Goal: Information Seeking & Learning: Learn about a topic

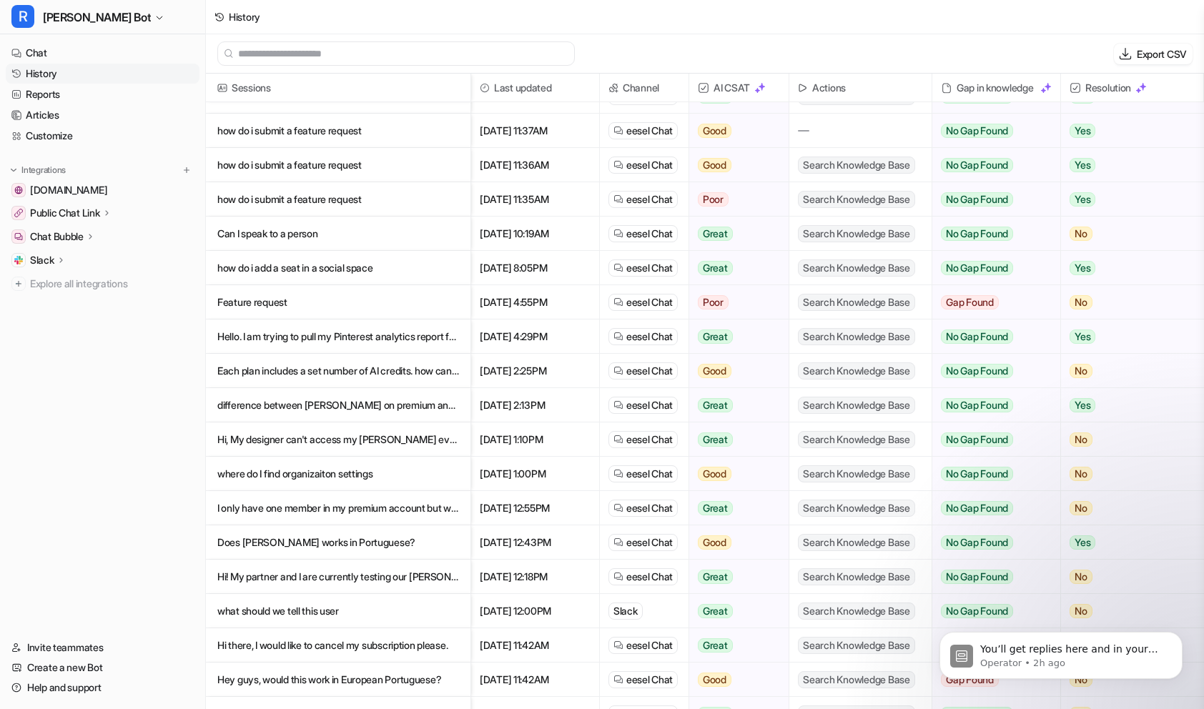
scroll to position [147, 0]
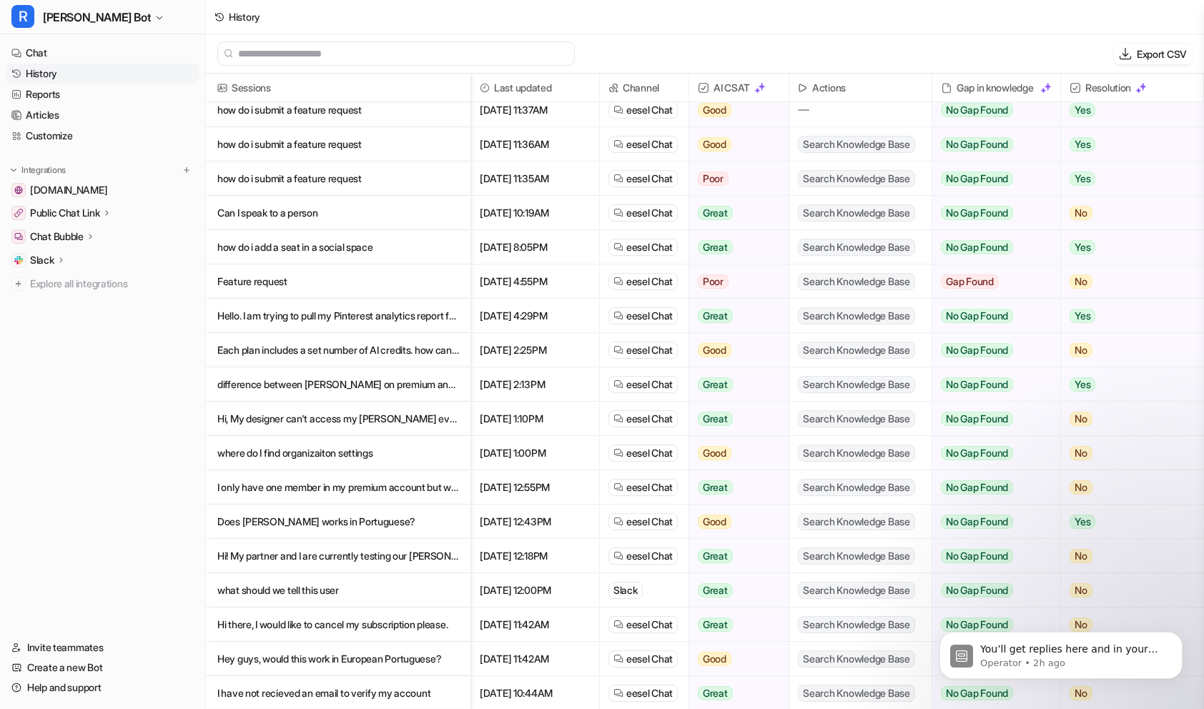
click at [392, 342] on p "Each plan includes a set number of AI credits. how can i mesure that?" at bounding box center [338, 350] width 242 height 34
click at [393, 351] on p "Each plan includes a set number of AI credits. how can i mesure that?" at bounding box center [338, 350] width 242 height 34
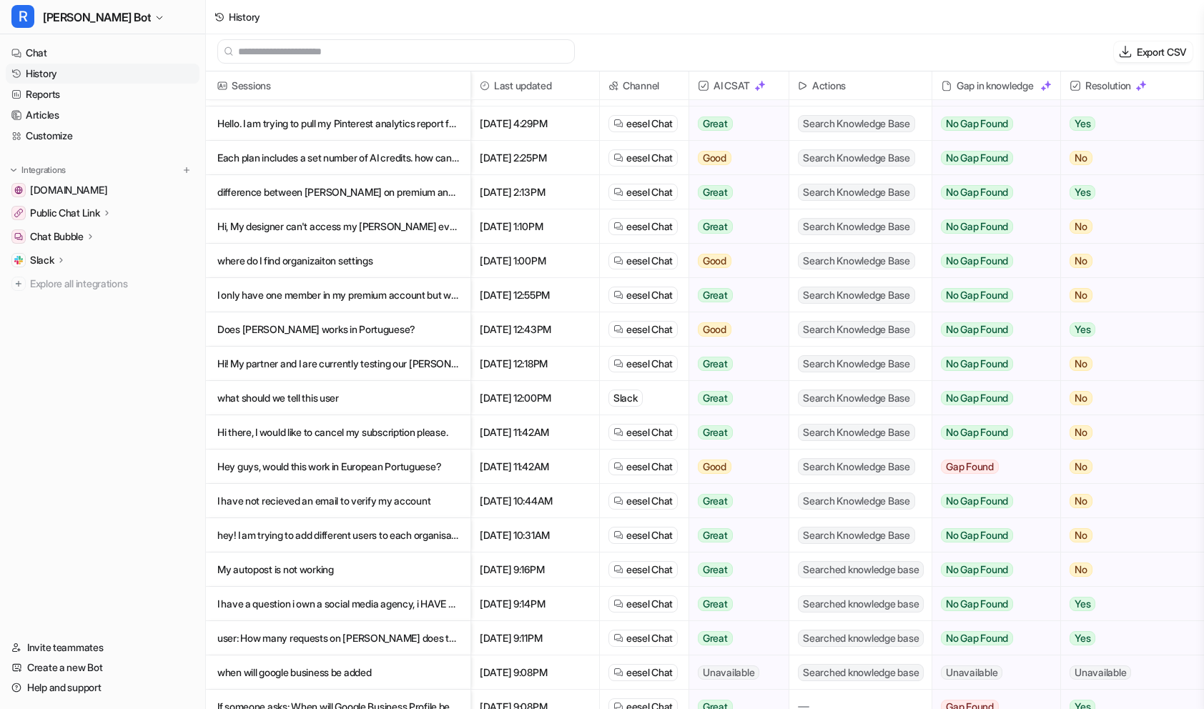
scroll to position [343, 0]
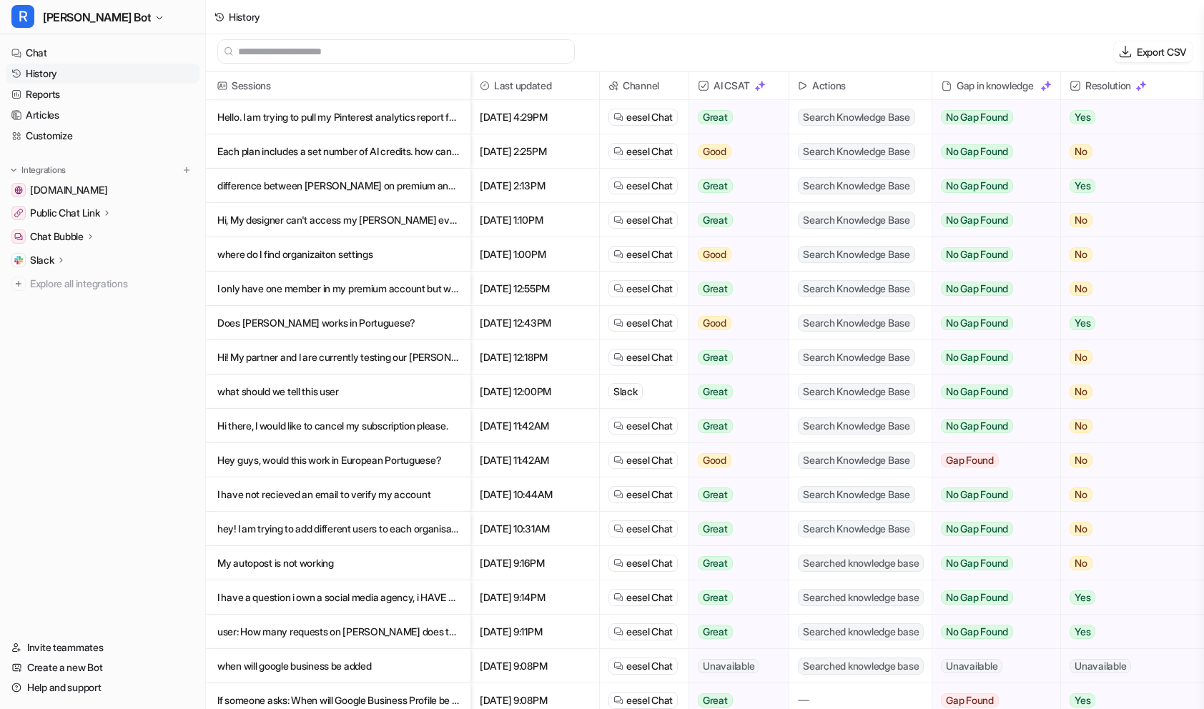
click at [398, 631] on p "user: How many requests on [PERSON_NAME] does that come with? I know they can b…" at bounding box center [338, 632] width 242 height 34
